Goal: Transaction & Acquisition: Purchase product/service

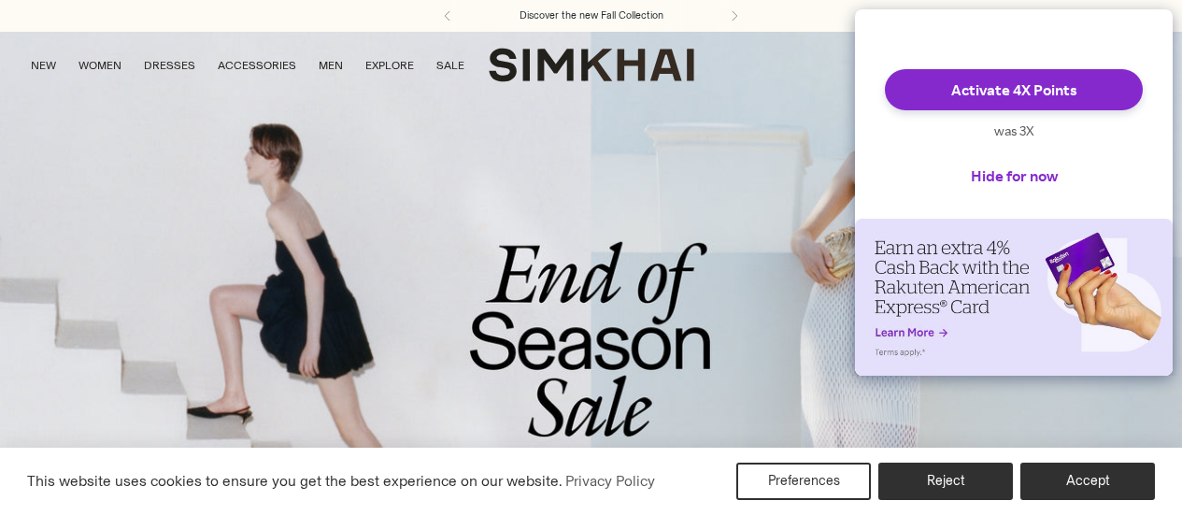
scroll to position [309, 0]
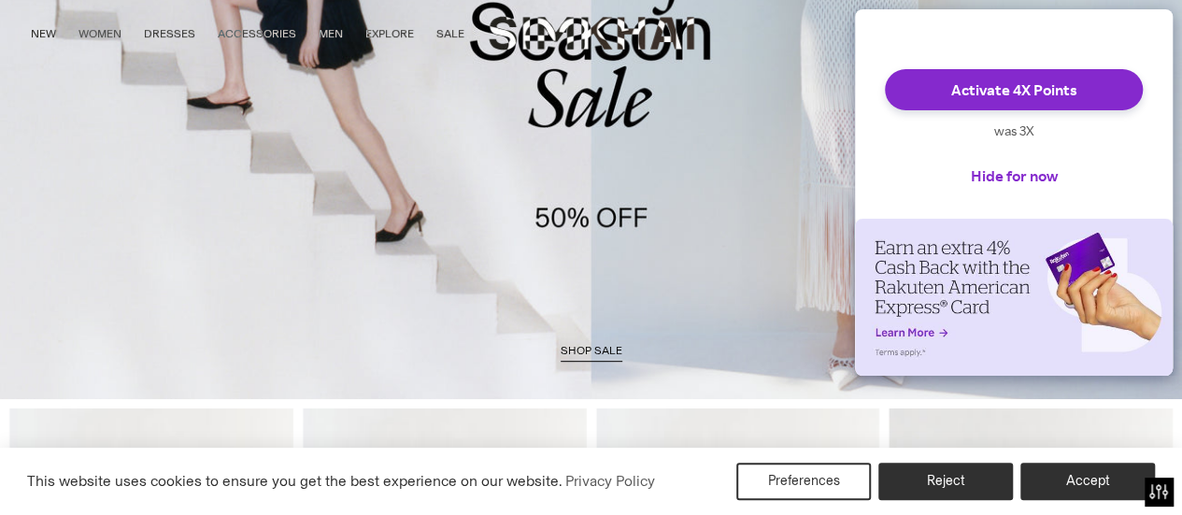
click at [590, 348] on span "shop sale" at bounding box center [592, 350] width 62 height 13
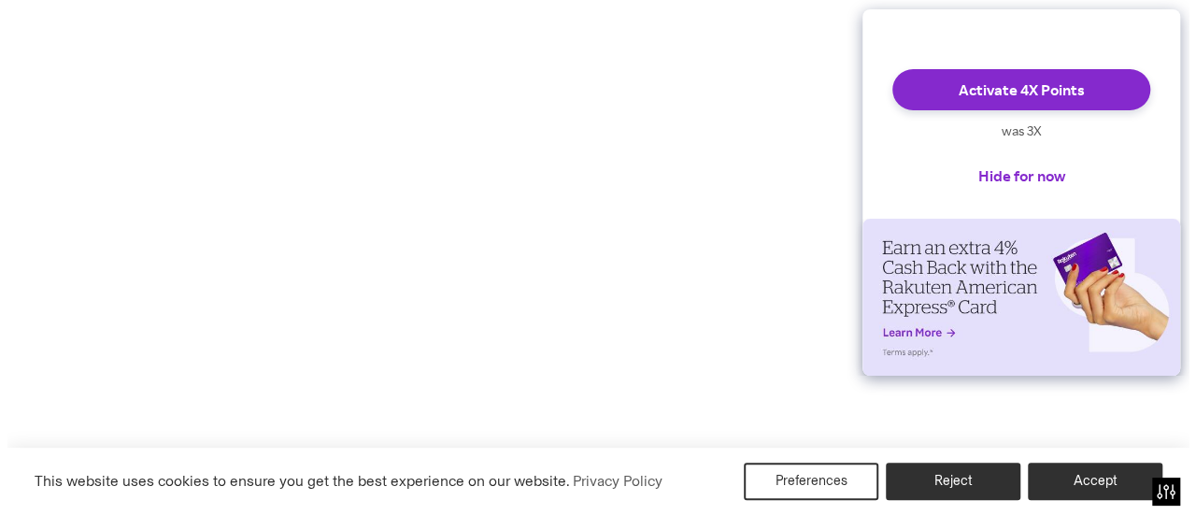
scroll to position [0, 0]
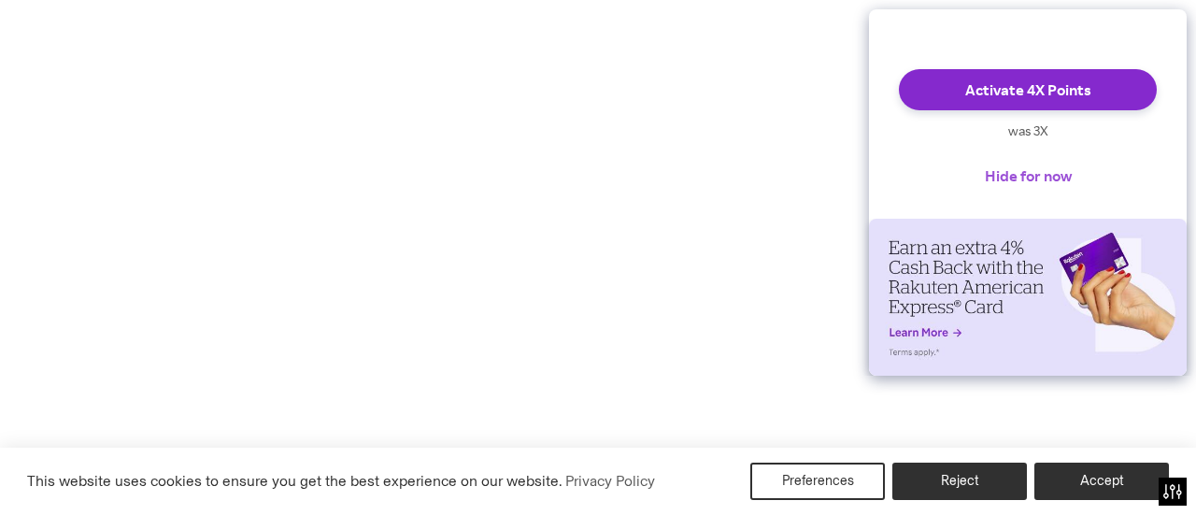
click at [1023, 192] on button "Hide for now" at bounding box center [1028, 175] width 117 height 41
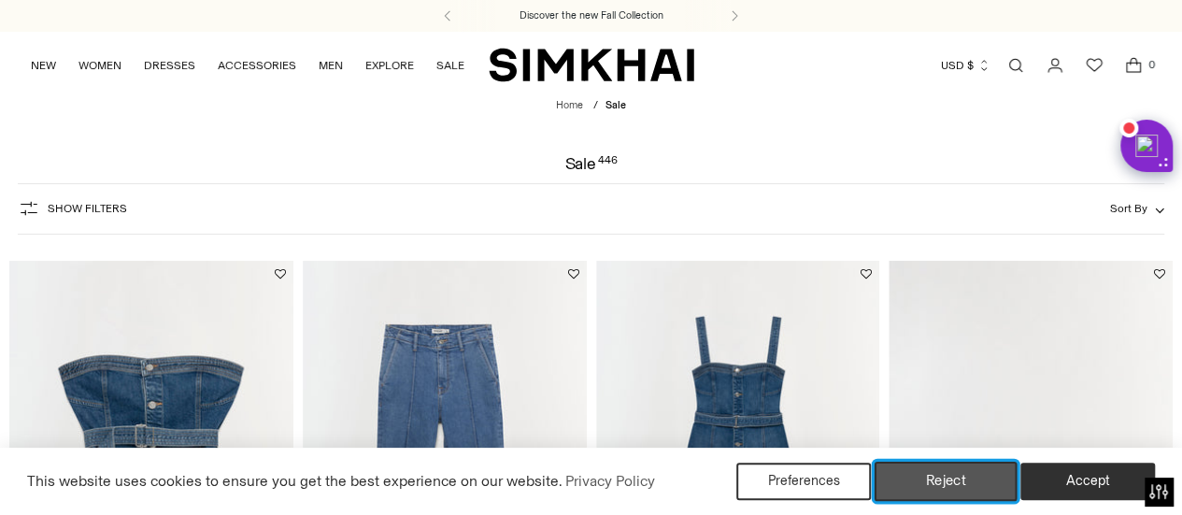
click at [905, 470] on button "Reject" at bounding box center [946, 481] width 143 height 39
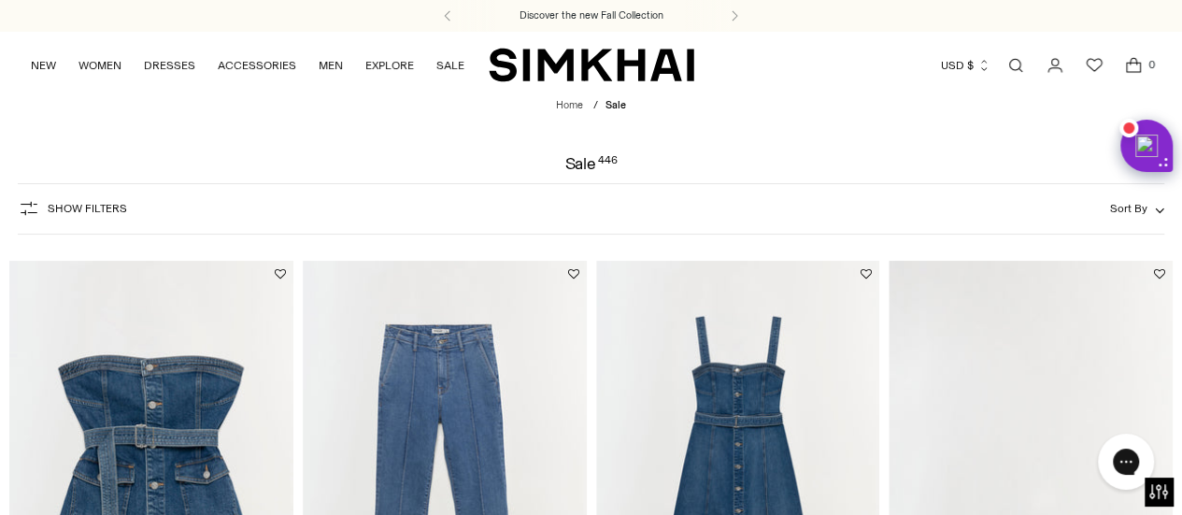
click at [1133, 205] on span "Sort By" at bounding box center [1128, 208] width 37 height 13
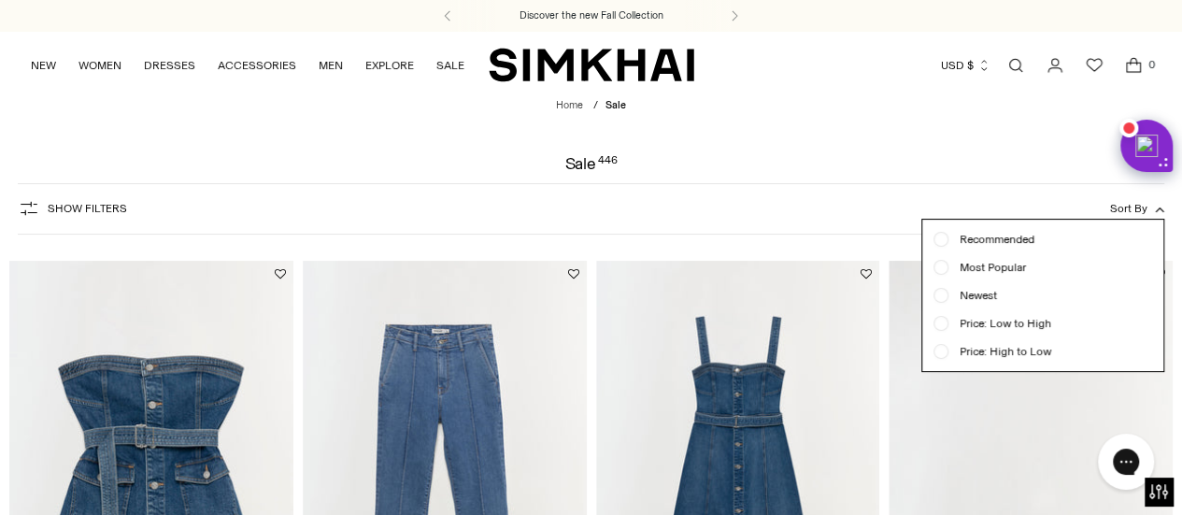
click at [99, 208] on span "Show Filters" at bounding box center [87, 208] width 79 height 13
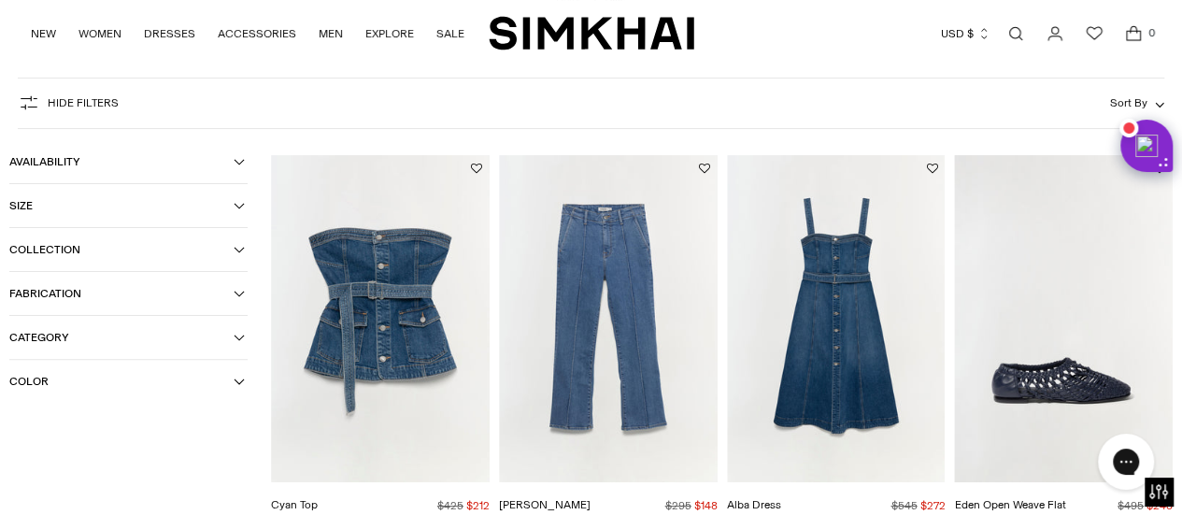
scroll to position [107, 0]
click at [100, 339] on span "Category" at bounding box center [121, 337] width 224 height 13
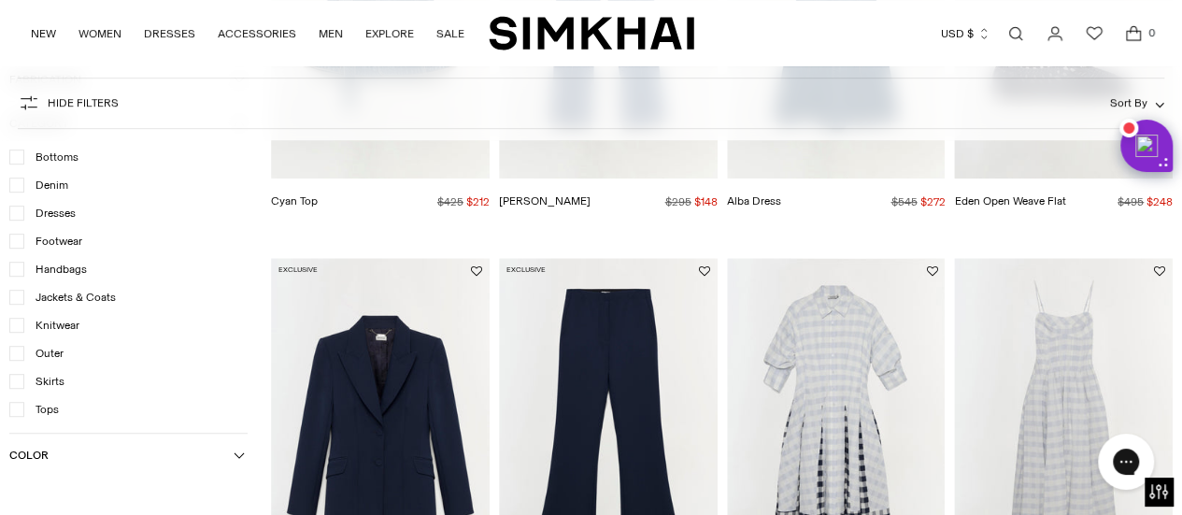
scroll to position [420, 0]
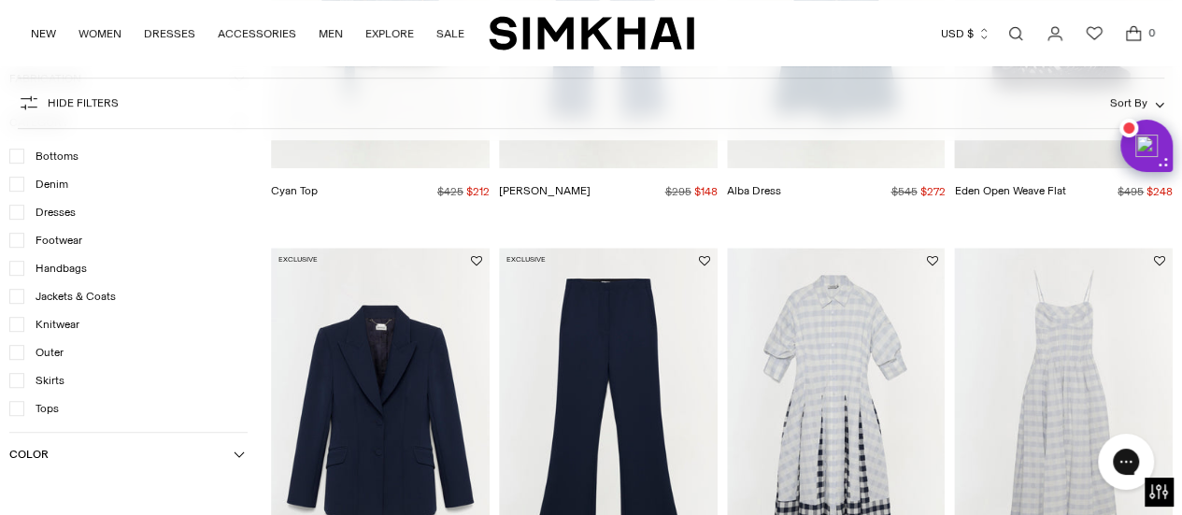
click at [14, 209] on icon at bounding box center [16, 211] width 9 height 9
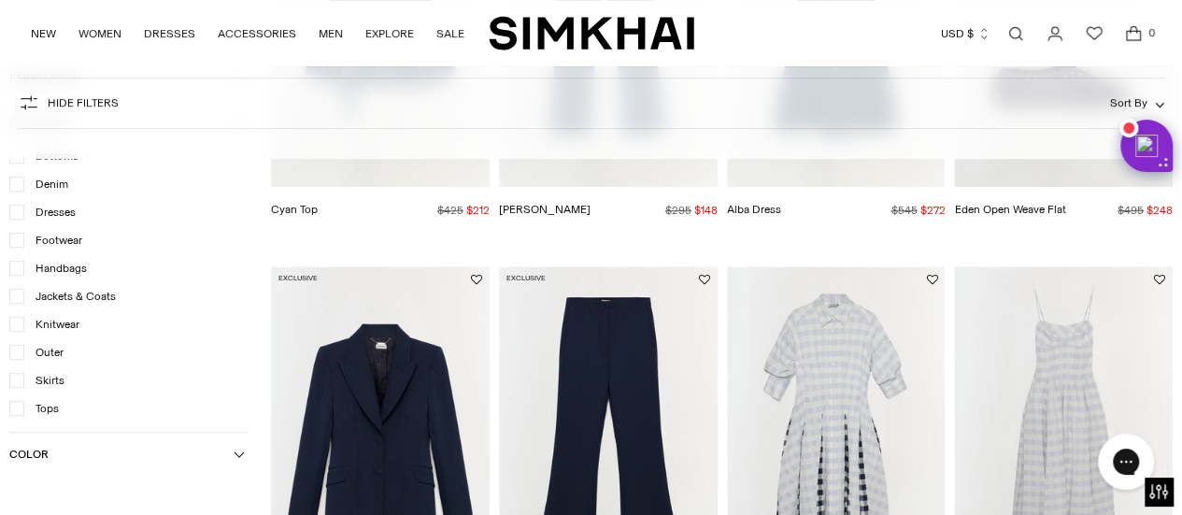
scroll to position [438, 0]
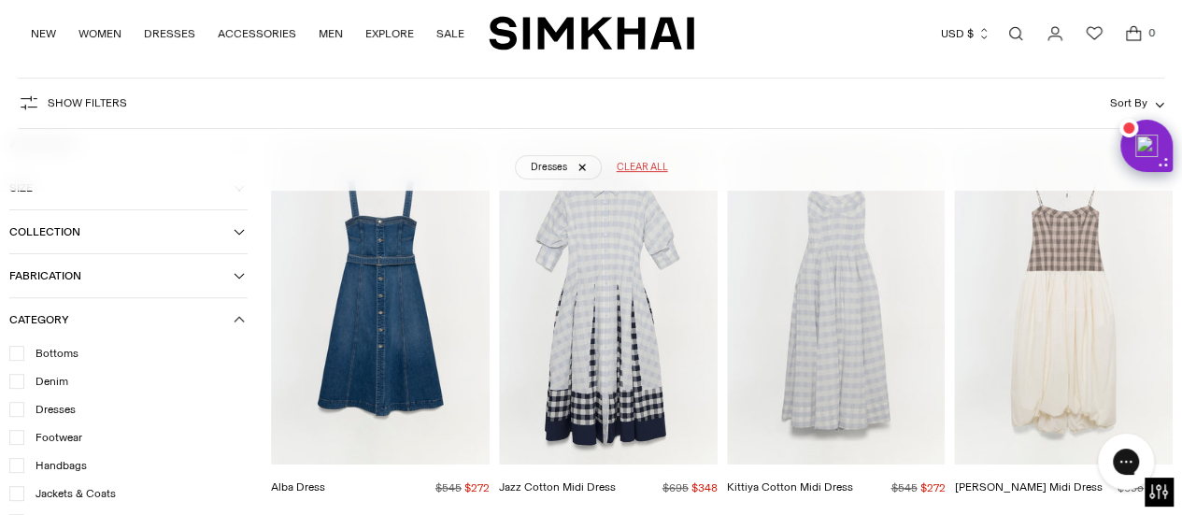
scroll to position [97, 0]
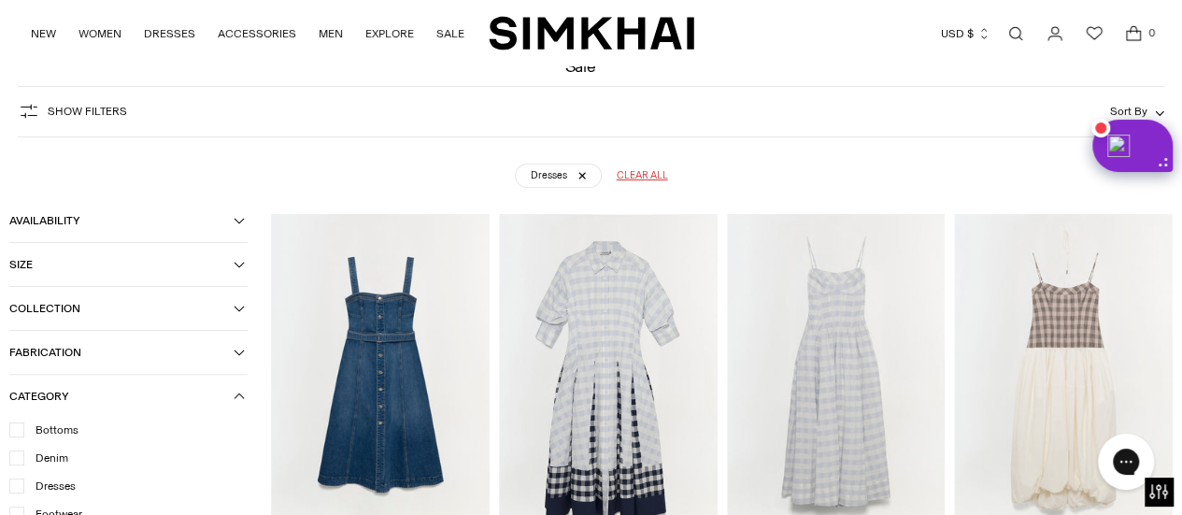
click at [1114, 104] on button "Sort By" at bounding box center [1137, 111] width 54 height 21
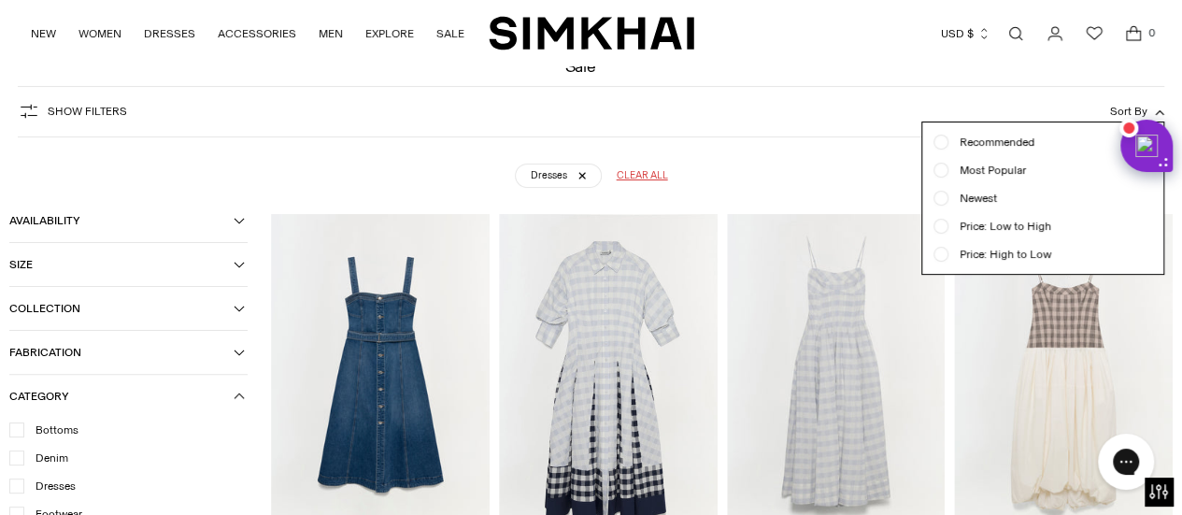
click at [1017, 230] on span "Price: Low to High" at bounding box center [1000, 226] width 103 height 17
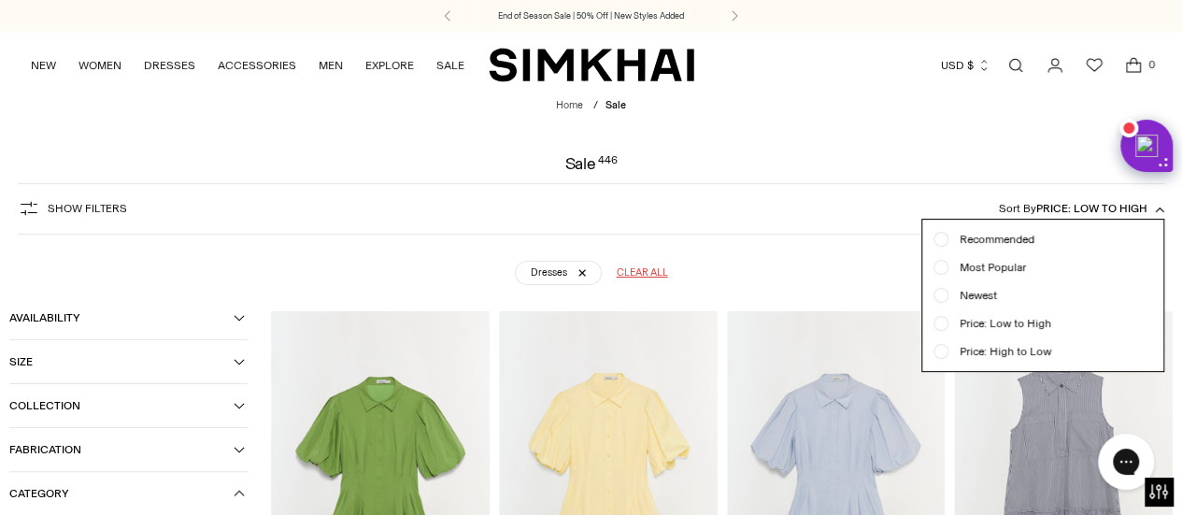
click at [847, 282] on div "Dresses Clear all" at bounding box center [592, 265] width 1112 height 47
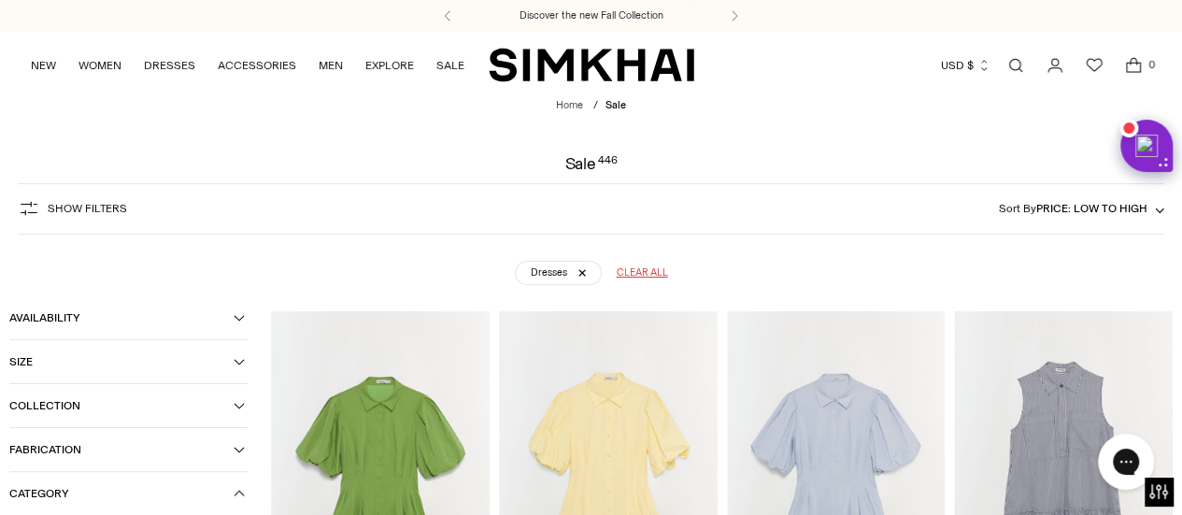
click at [847, 282] on div "Dresses Clear all" at bounding box center [592, 265] width 1112 height 47
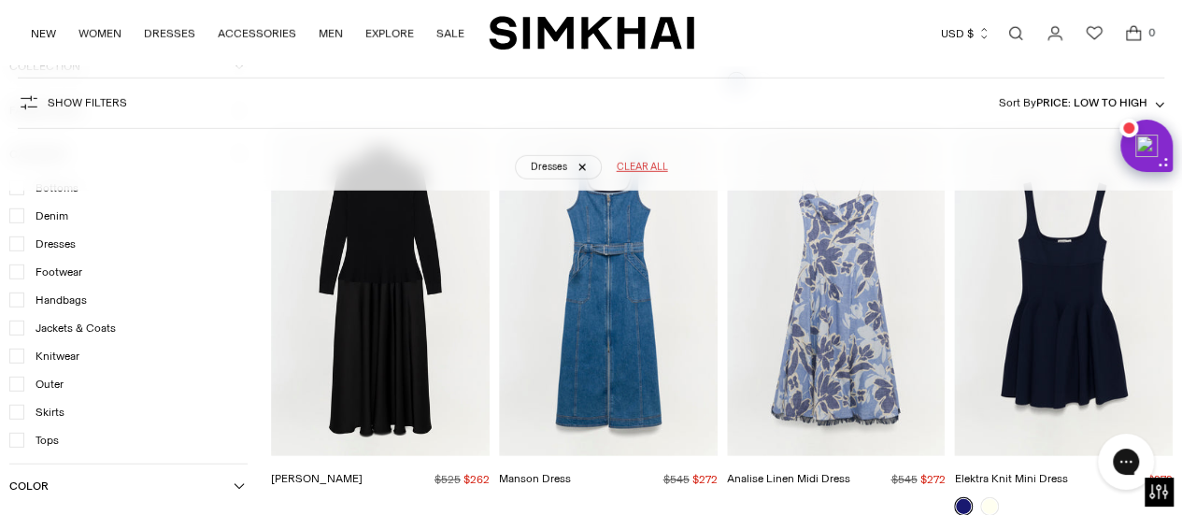
scroll to position [6101, 0]
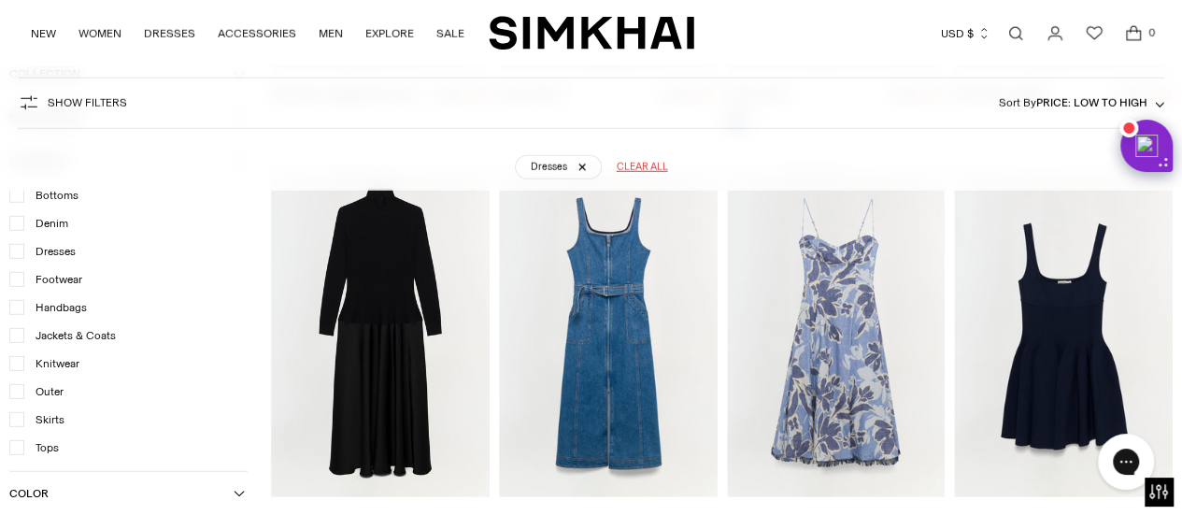
click at [0, 0] on img "Analise Linen Midi Dress" at bounding box center [0, 0] width 0 height 0
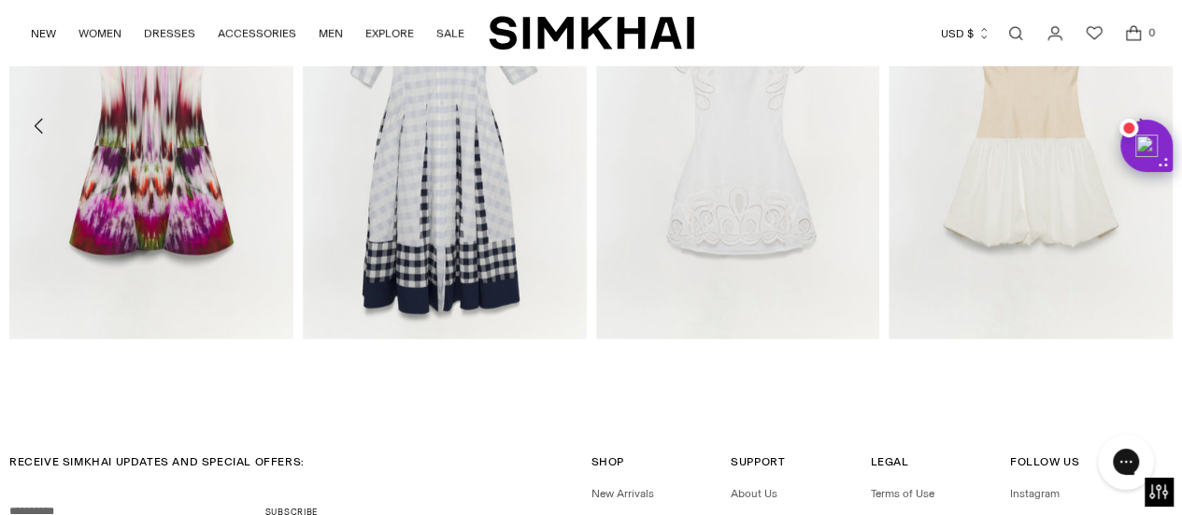
scroll to position [2635, 0]
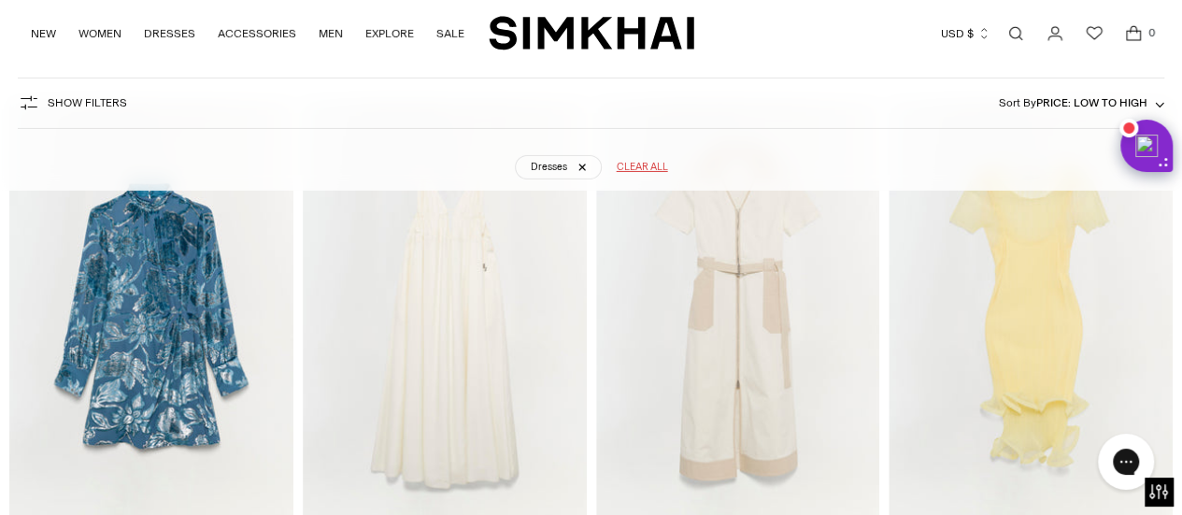
scroll to position [10107, 0]
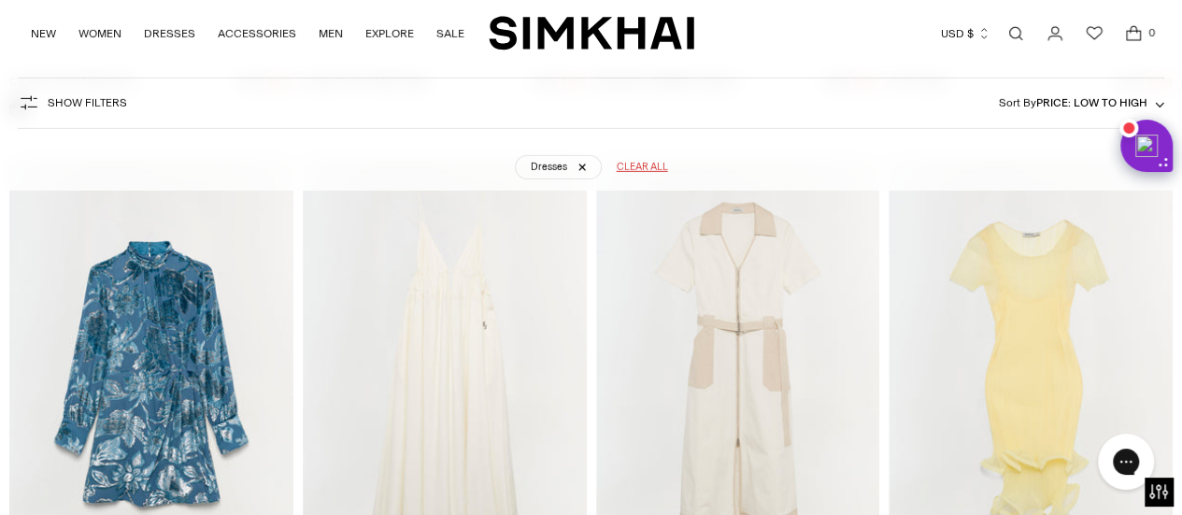
click at [0, 0] on img "Hanover Cotton Midi Dress" at bounding box center [0, 0] width 0 height 0
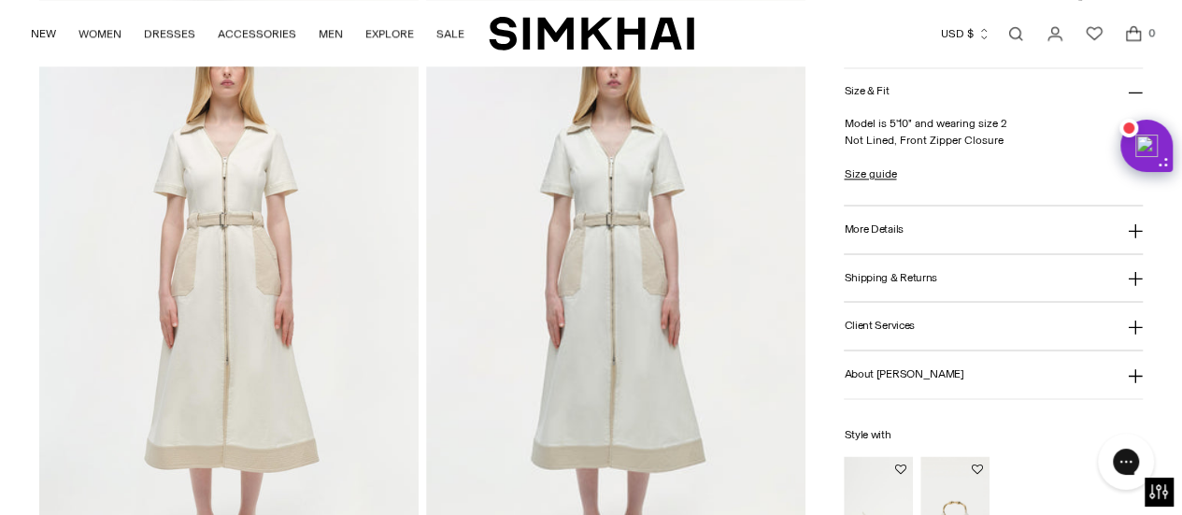
scroll to position [1266, 0]
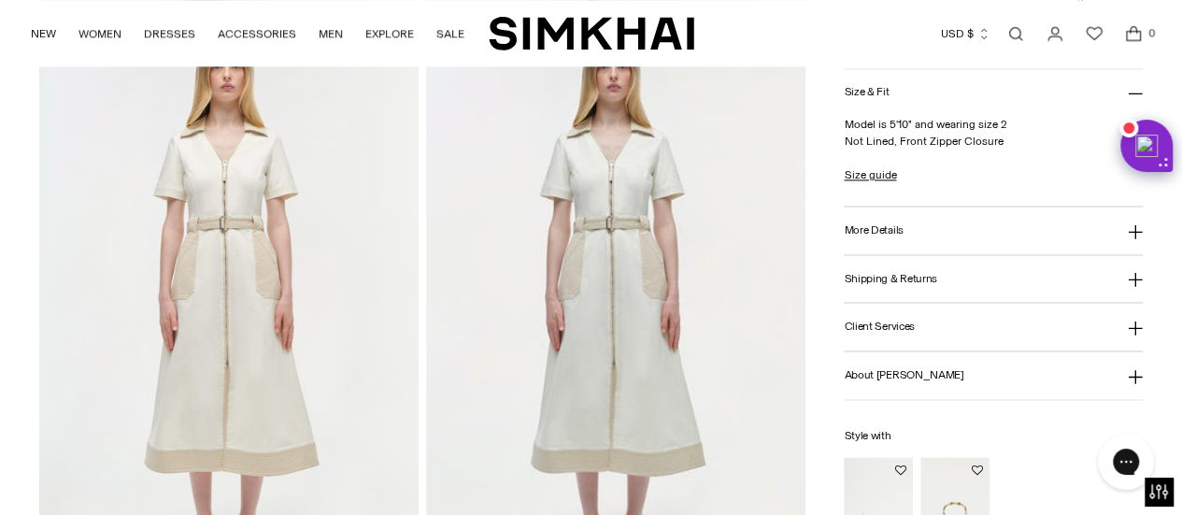
click at [139, 251] on img at bounding box center [228, 306] width 379 height 569
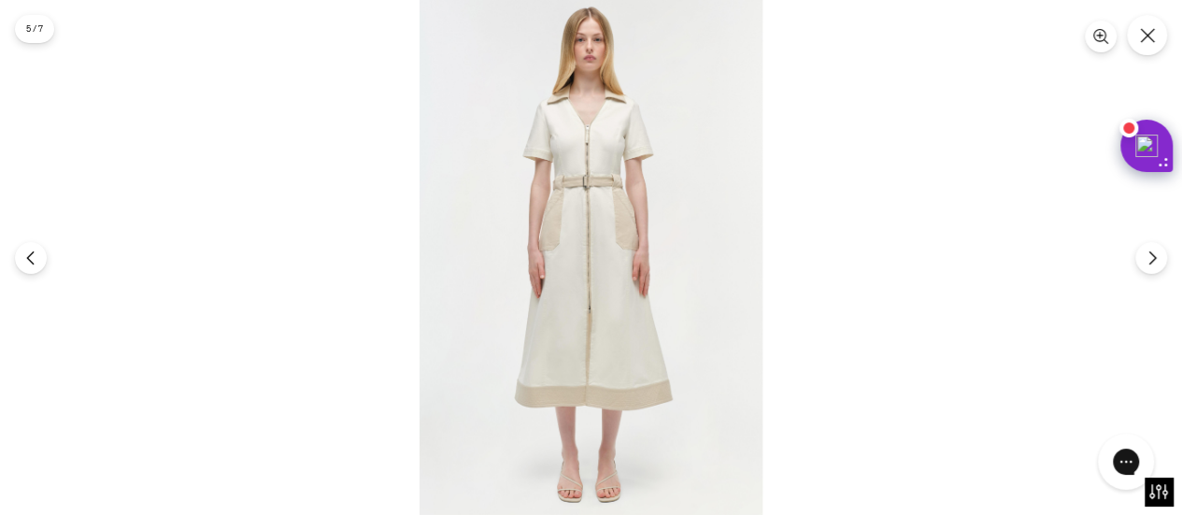
click at [634, 192] on img at bounding box center [591, 257] width 343 height 515
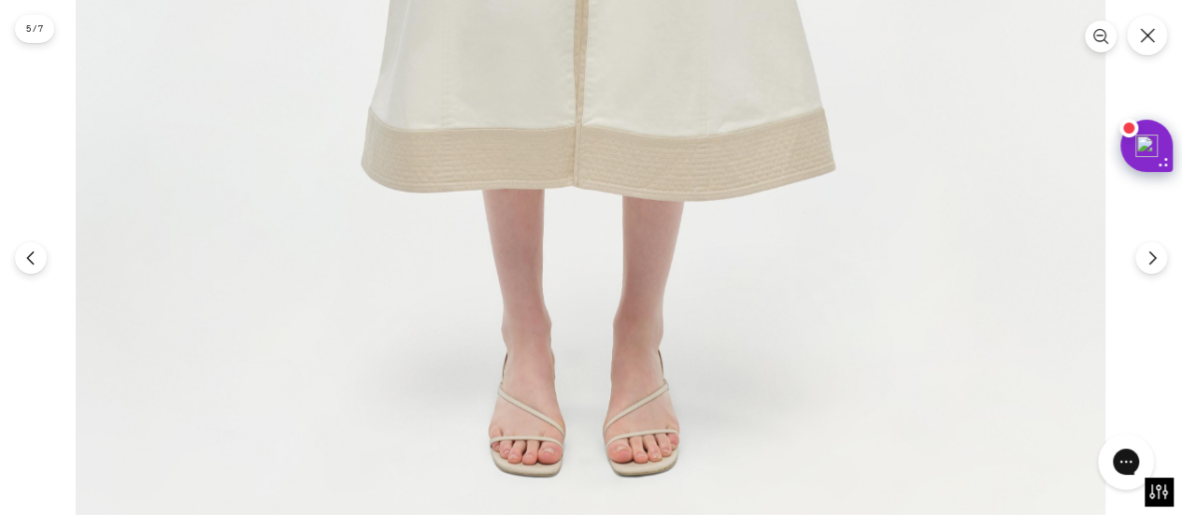
click at [1148, 59] on div at bounding box center [591, 257] width 1182 height 515
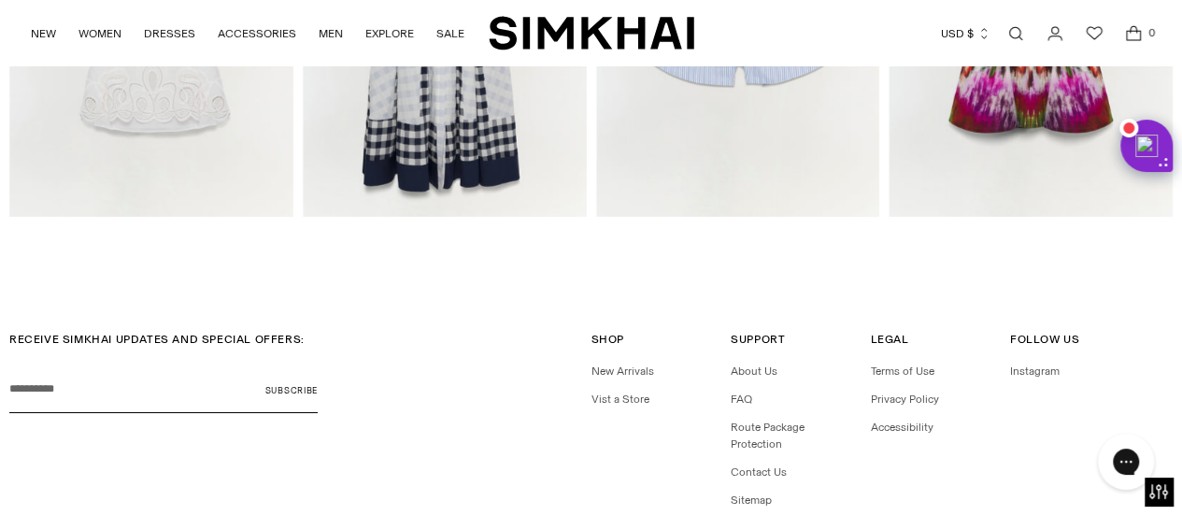
scroll to position [3406, 0]
